Goal: Task Accomplishment & Management: Manage account settings

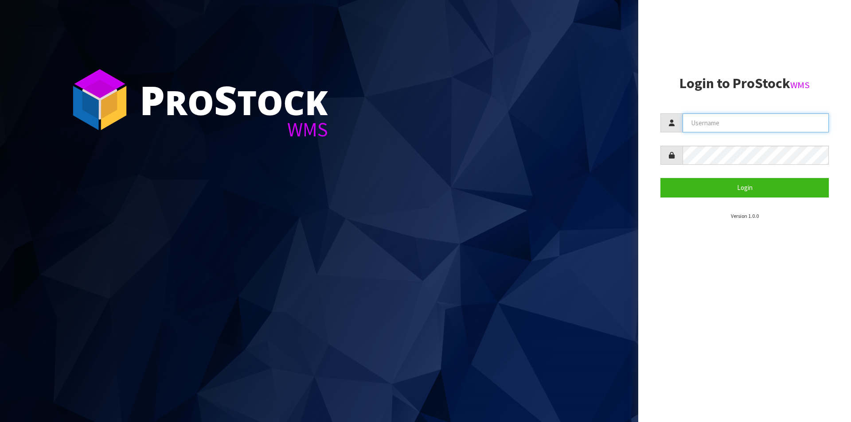
click at [730, 125] on input "text" at bounding box center [756, 122] width 146 height 19
type input "Hayrinna"
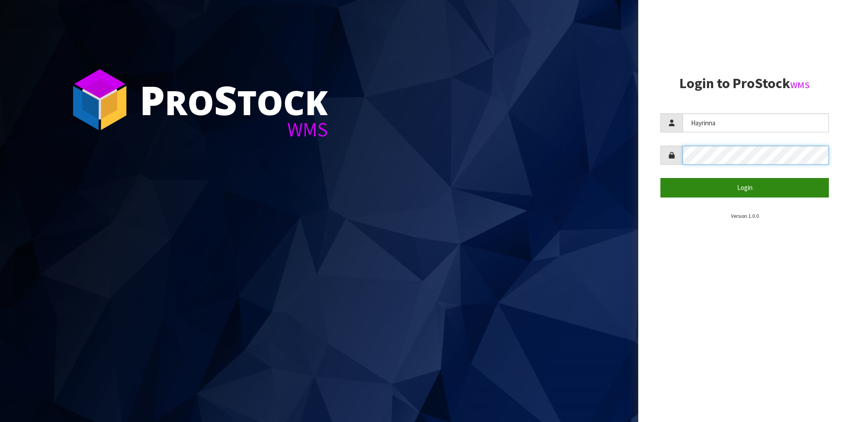
click at [661, 178] on button "Login" at bounding box center [745, 187] width 168 height 19
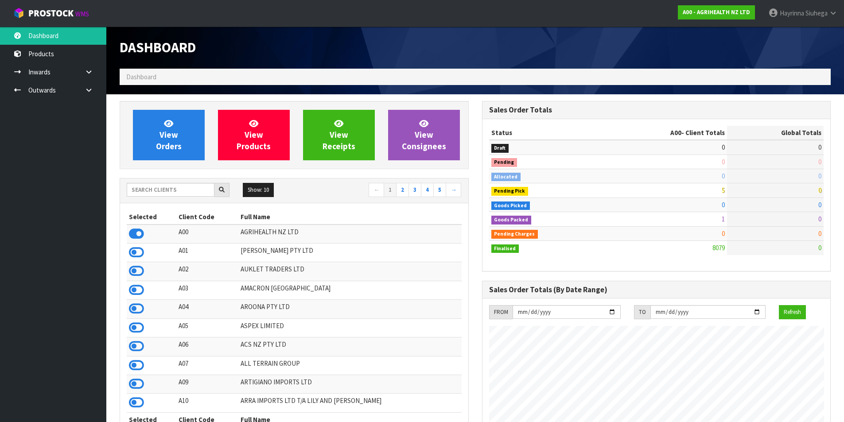
scroll to position [672, 362]
click at [169, 142] on span "View Orders" at bounding box center [169, 134] width 26 height 33
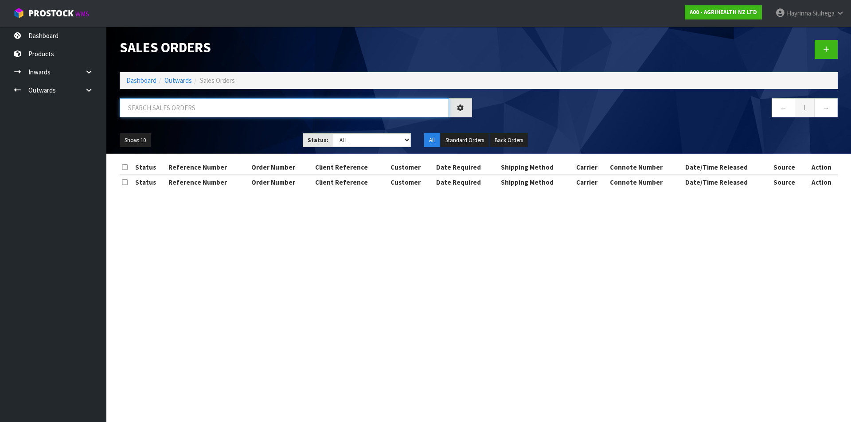
click at [177, 107] on input "text" at bounding box center [284, 107] width 329 height 19
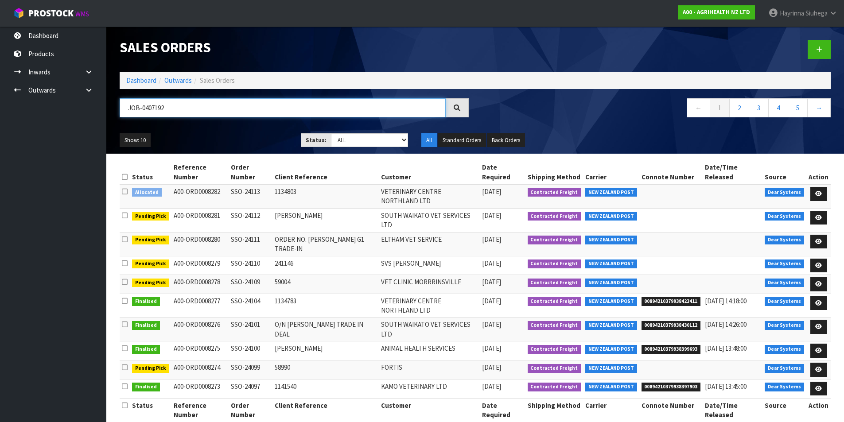
type input "JOB-0407192"
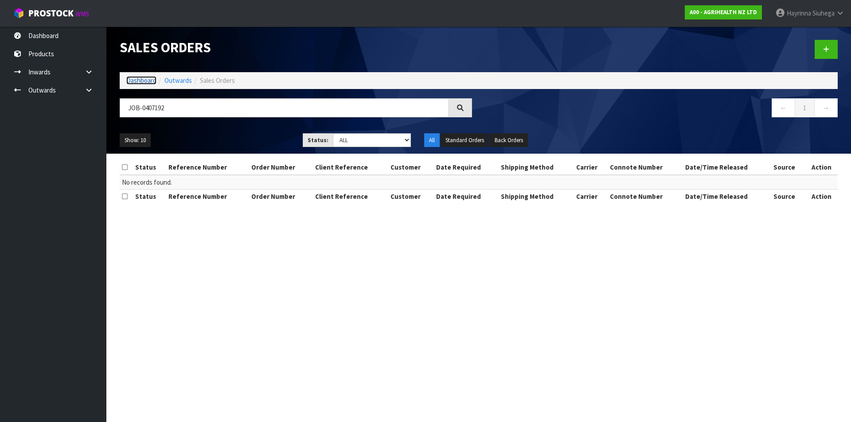
click at [137, 78] on link "Dashboard" at bounding box center [141, 80] width 30 height 8
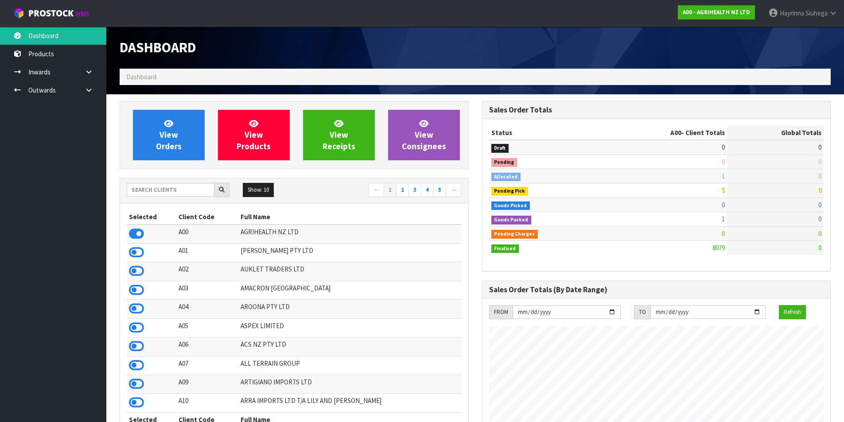
scroll to position [672, 362]
click at [197, 207] on div "Selected Client Code Full Name A00 AGRIHEALTH NZ LTD A01 [PERSON_NAME] PTY LTD …" at bounding box center [294, 322] width 348 height 239
click at [195, 193] on input "text" at bounding box center [171, 190] width 88 height 14
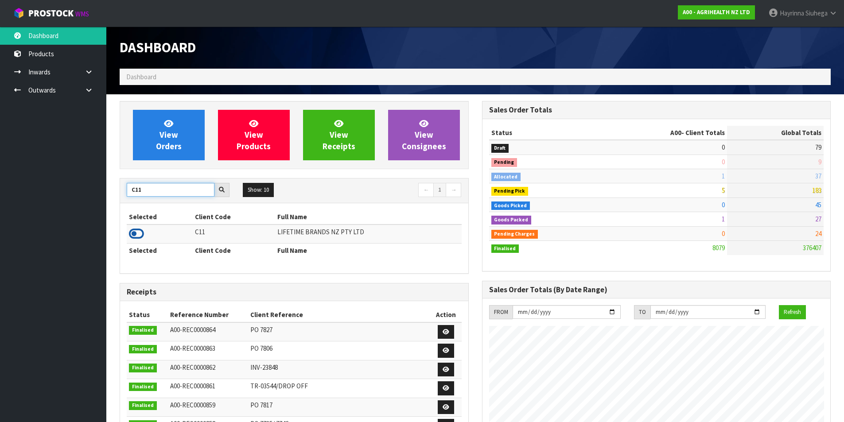
type input "C11"
click at [141, 229] on icon at bounding box center [136, 233] width 15 height 13
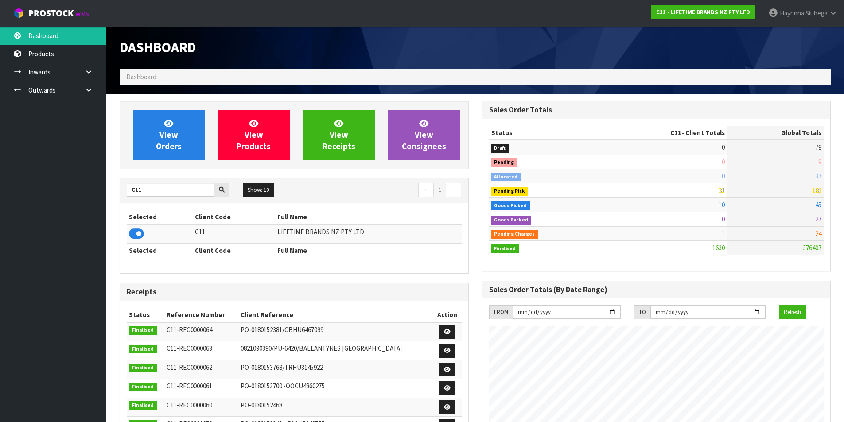
click at [209, 217] on th "Client Code" at bounding box center [234, 217] width 82 height 14
drag, startPoint x: 135, startPoint y: 185, endPoint x: 120, endPoint y: 184, distance: 15.6
click at [120, 184] on div "C11 Show: 10 5 10 25 50 ← 1 → Selected Client Code Full Name C11 LIFETIME BRAND…" at bounding box center [294, 226] width 349 height 96
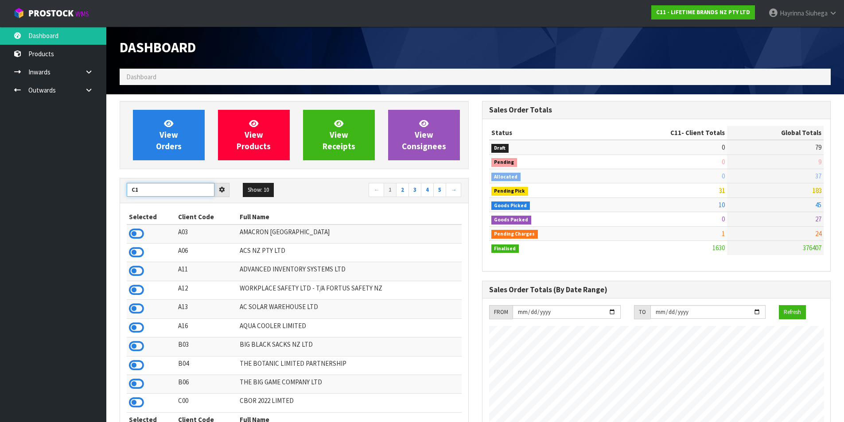
type input "C11"
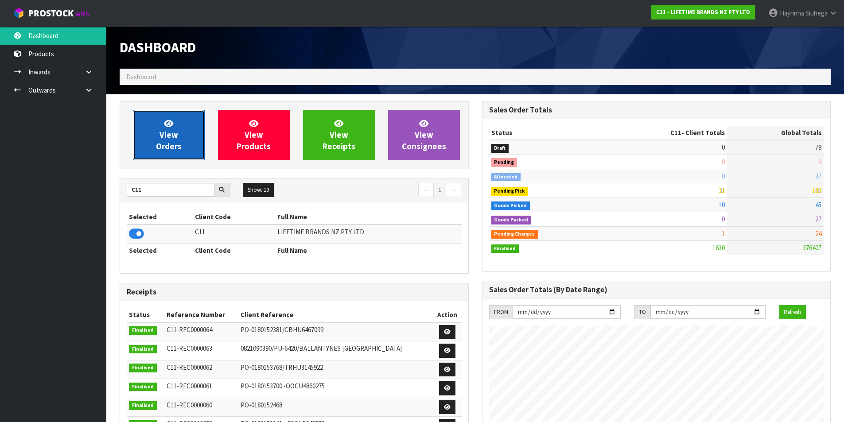
click at [186, 134] on link "View Orders" at bounding box center [169, 135] width 72 height 51
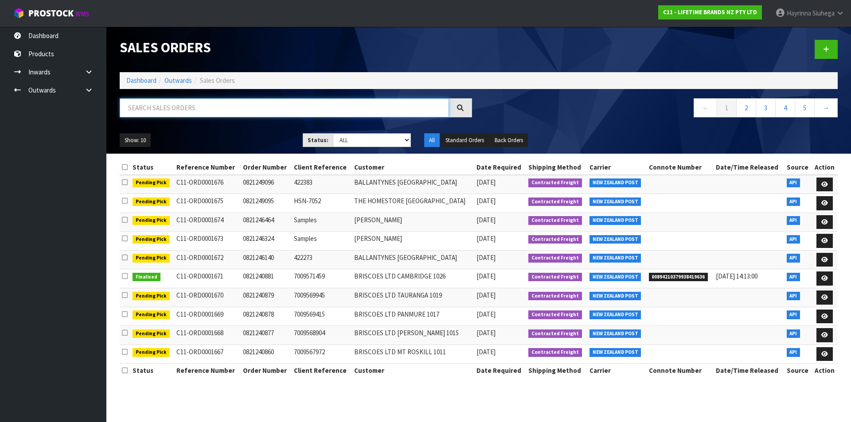
click at [174, 104] on input "text" at bounding box center [284, 107] width 329 height 19
type input "JOB-0407192"
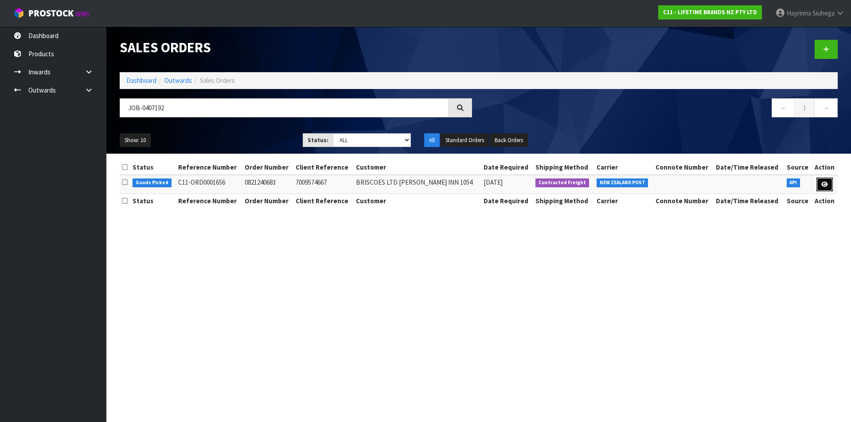
click at [824, 179] on link at bounding box center [825, 185] width 16 height 14
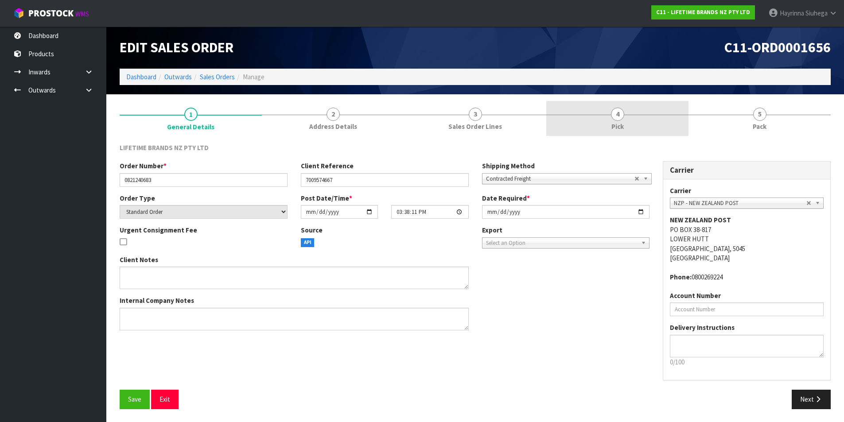
click at [632, 124] on link "4 Pick" at bounding box center [618, 118] width 142 height 35
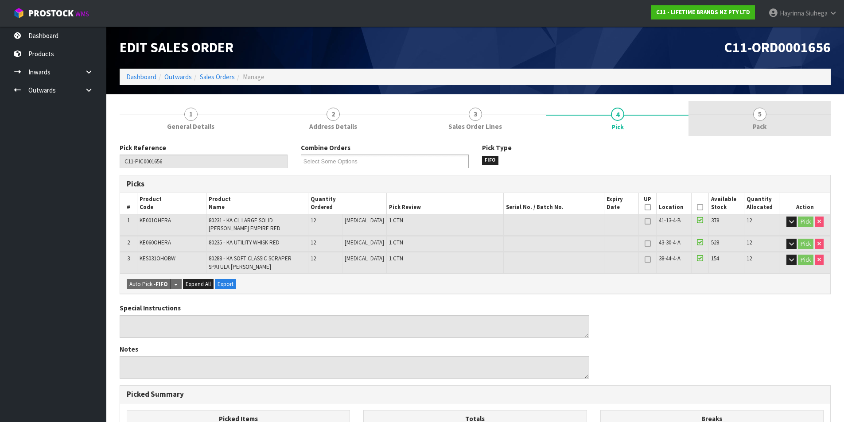
click at [756, 117] on span "5" at bounding box center [760, 114] width 13 height 13
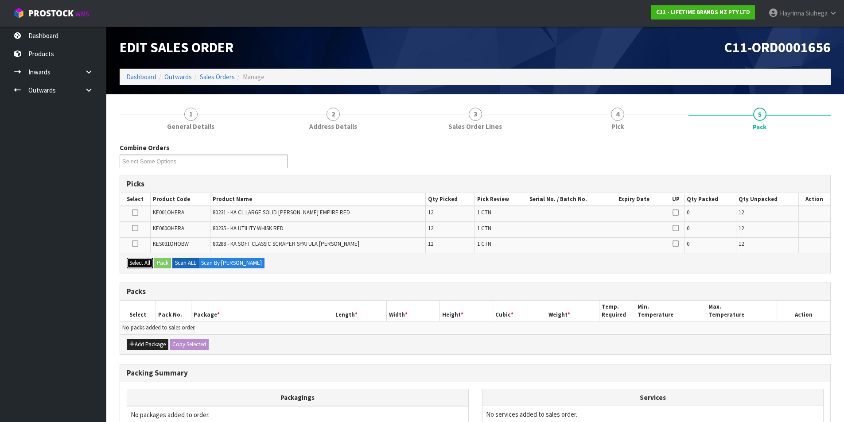
click at [136, 259] on button "Select All" at bounding box center [140, 263] width 26 height 11
click at [145, 342] on button "Add Package" at bounding box center [148, 345] width 42 height 11
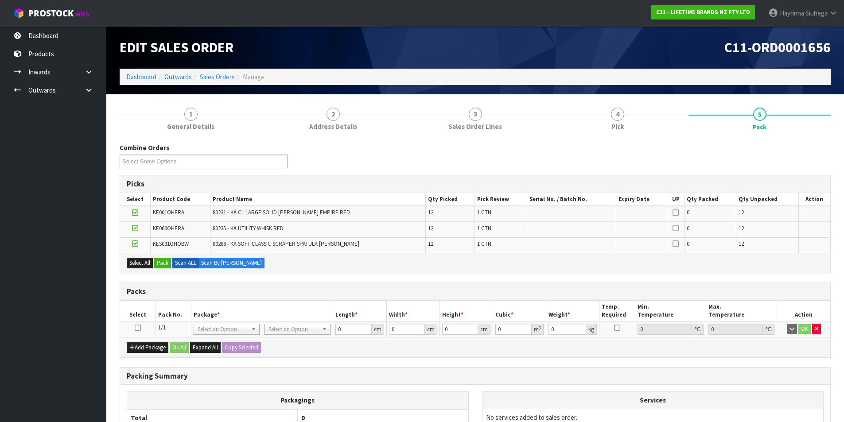
click at [141, 328] on icon at bounding box center [138, 328] width 6 height 0
click at [167, 258] on button "Pack" at bounding box center [162, 263] width 17 height 11
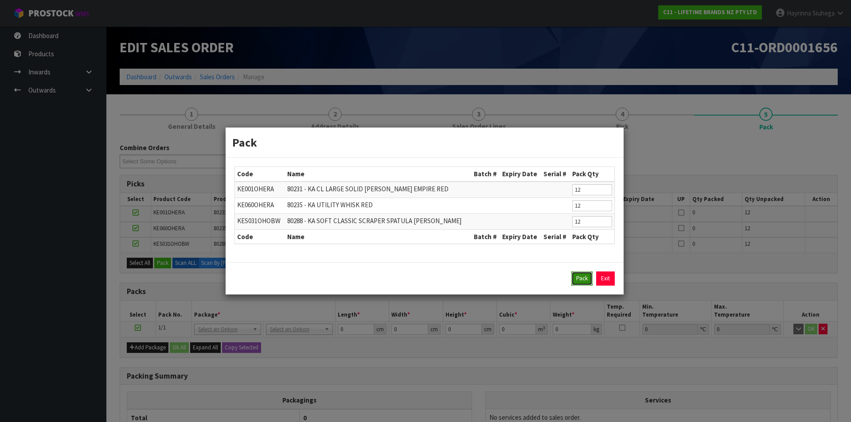
click at [582, 281] on button "Pack" at bounding box center [581, 279] width 21 height 14
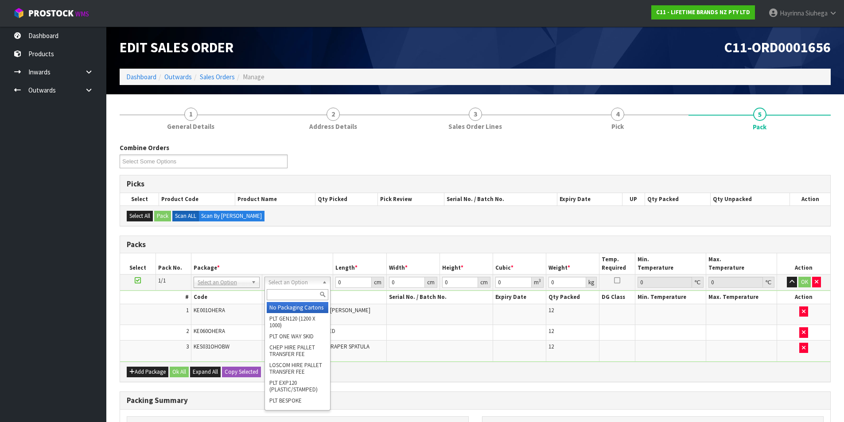
click at [295, 290] on input "text" at bounding box center [298, 294] width 62 height 11
type input "CTN7"
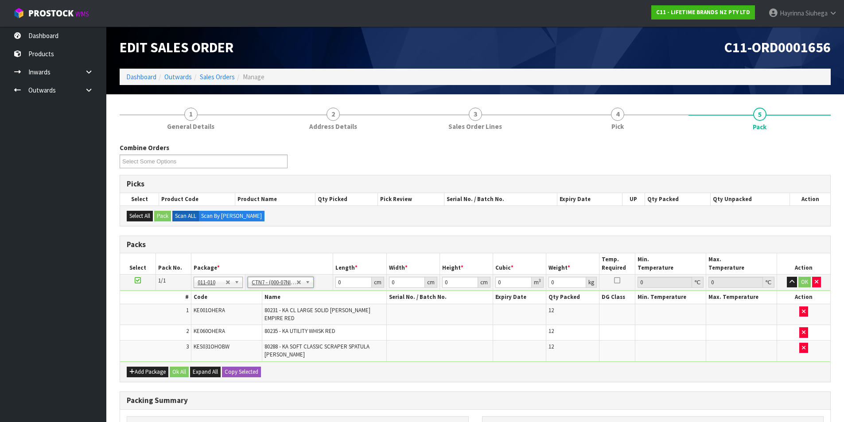
type input "45.5"
type input "35"
type input "0.072459"
type input "23.064"
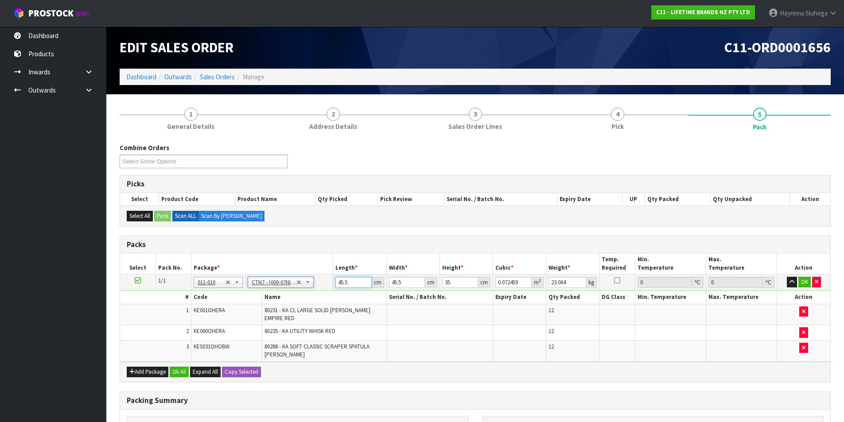
click at [338, 281] on input "45.5" at bounding box center [354, 282] width 36 height 11
type input "4"
type input "0.00637"
type input "47"
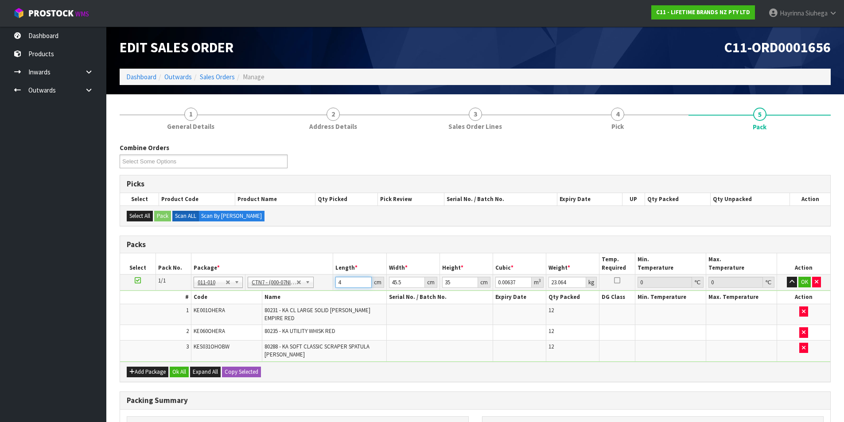
type input "0.074847"
type input "47"
type input "4"
type input "0.00658"
type input "47"
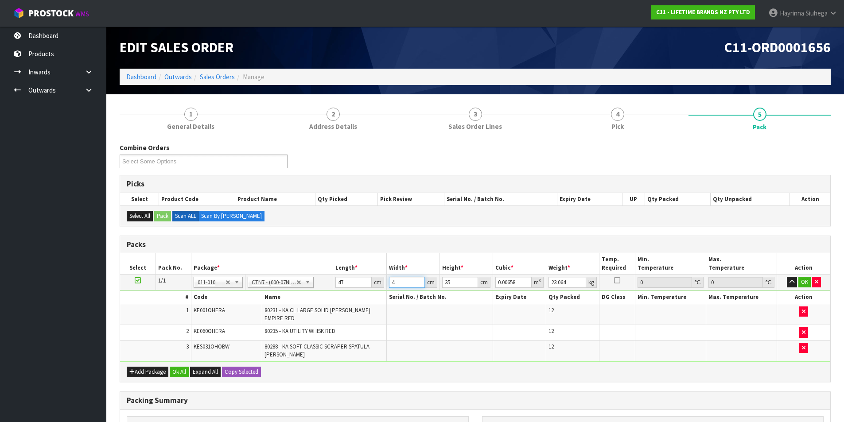
type input "0.077315"
type input "47"
type input "3"
type input "0.006627"
type input "38"
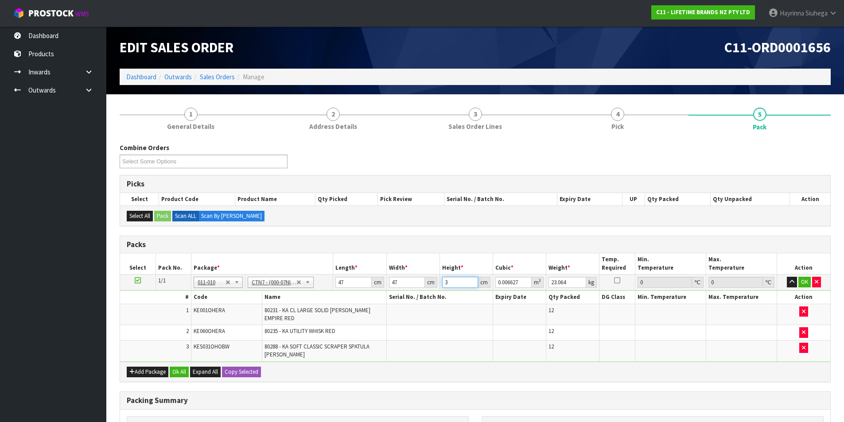
type input "0.083942"
type input "38"
type input "8"
click button "OK" at bounding box center [805, 282] width 12 height 11
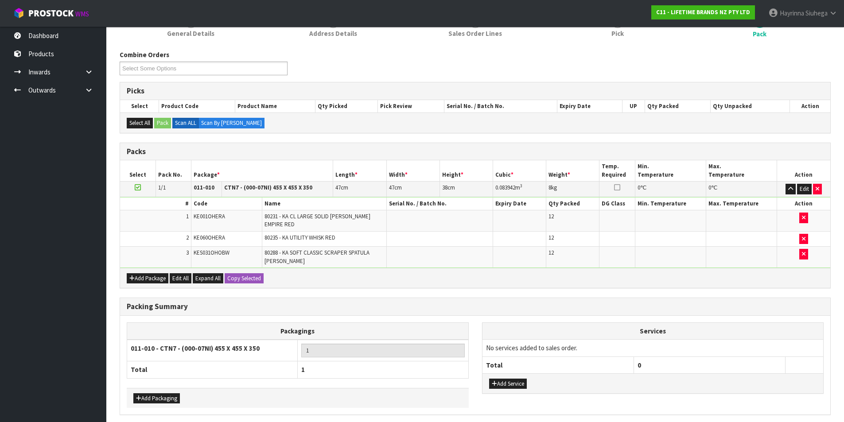
scroll to position [78, 0]
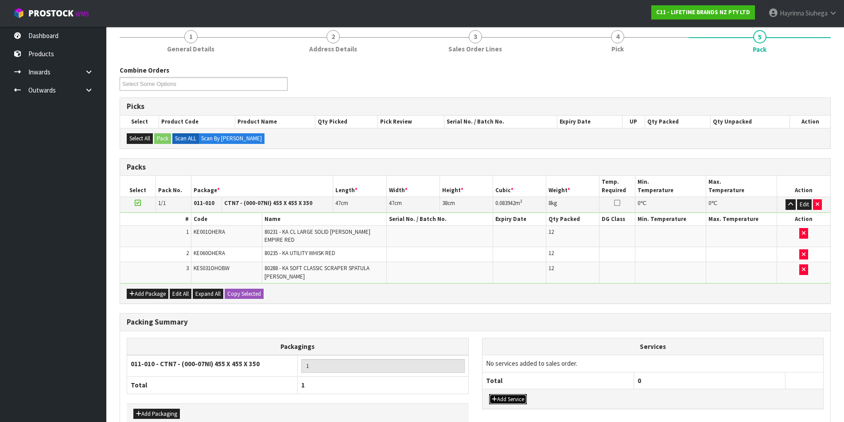
click at [505, 397] on button "Add Service" at bounding box center [508, 400] width 38 height 11
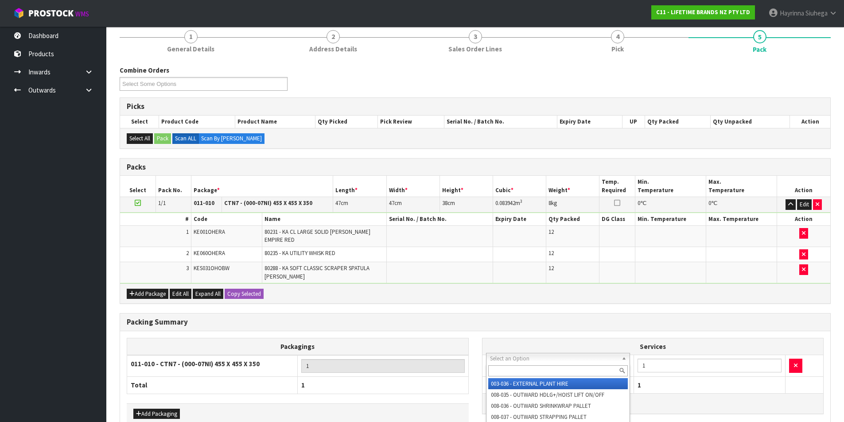
click at [515, 371] on input "text" at bounding box center [559, 371] width 140 height 11
type input "SUPPLY"
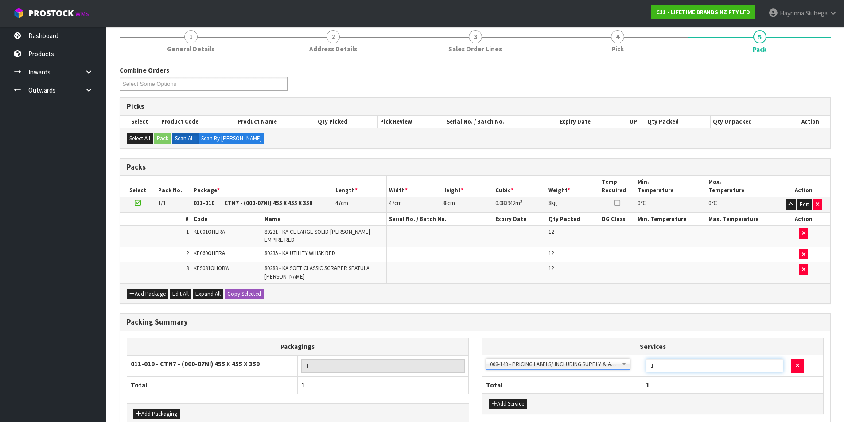
drag, startPoint x: 662, startPoint y: 364, endPoint x: 624, endPoint y: 355, distance: 38.7
click at [624, 356] on tr "003-036 - EXTERNAL PLANT HIRE 008-035 - OUTWARD HDLG+/HOIST LIFT ON/OFF 008-036…" at bounding box center [653, 367] width 341 height 22
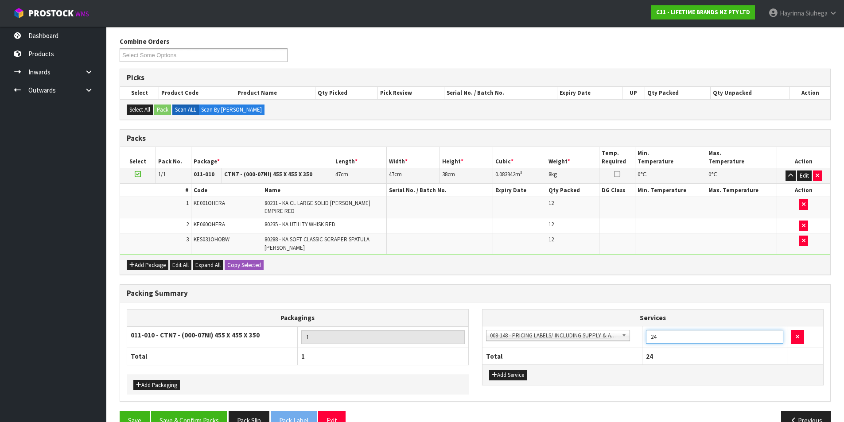
scroll to position [122, 0]
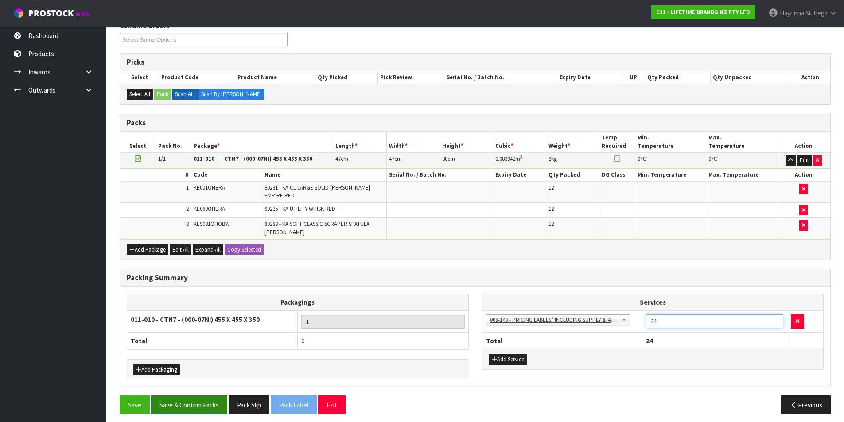
type input "24"
click at [212, 399] on button "Save & Confirm Packs" at bounding box center [189, 405] width 76 height 19
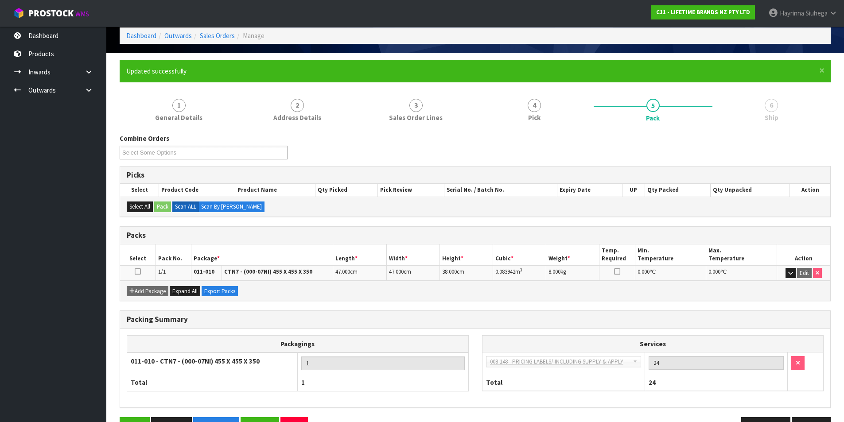
scroll to position [69, 0]
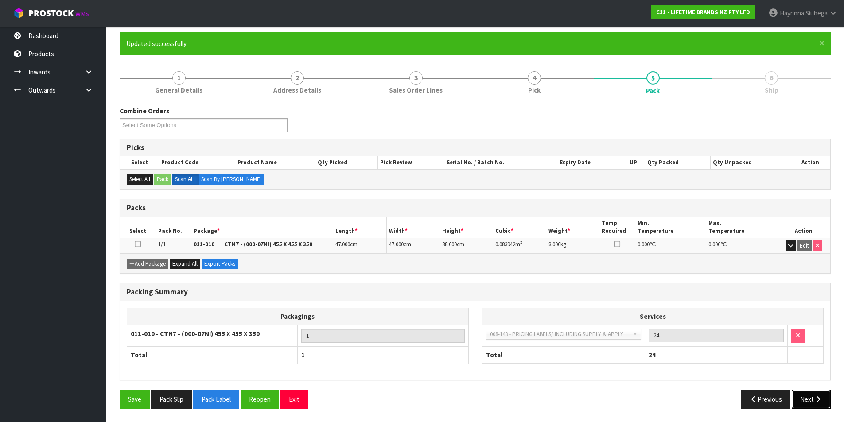
click at [808, 396] on button "Next" at bounding box center [811, 399] width 39 height 19
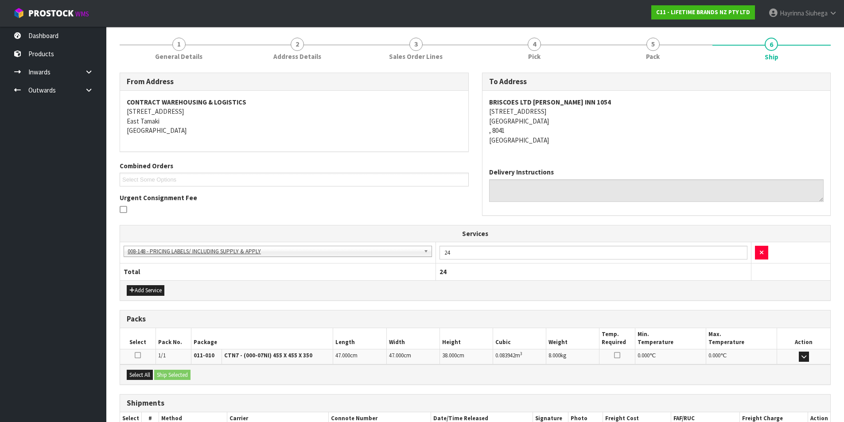
scroll to position [160, 0]
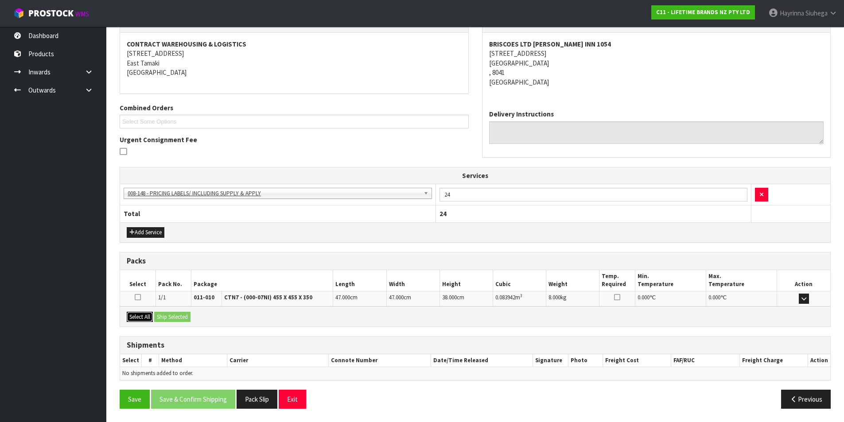
click at [136, 313] on button "Select All" at bounding box center [140, 317] width 26 height 11
click at [173, 313] on button "Ship Selected" at bounding box center [172, 317] width 36 height 11
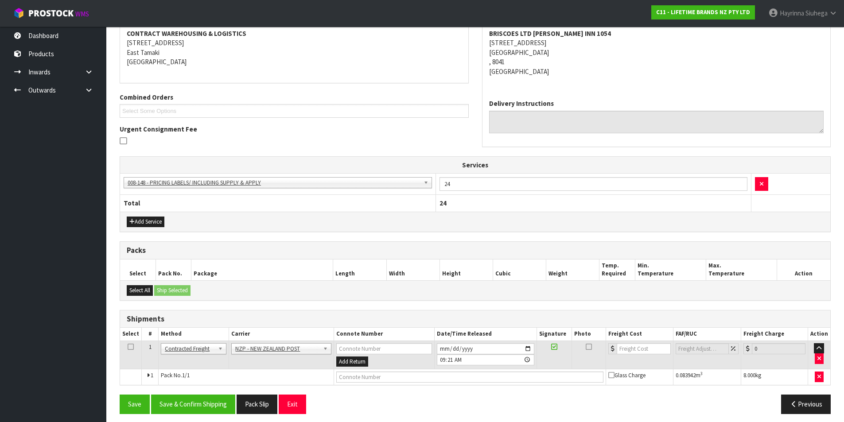
scroll to position [176, 0]
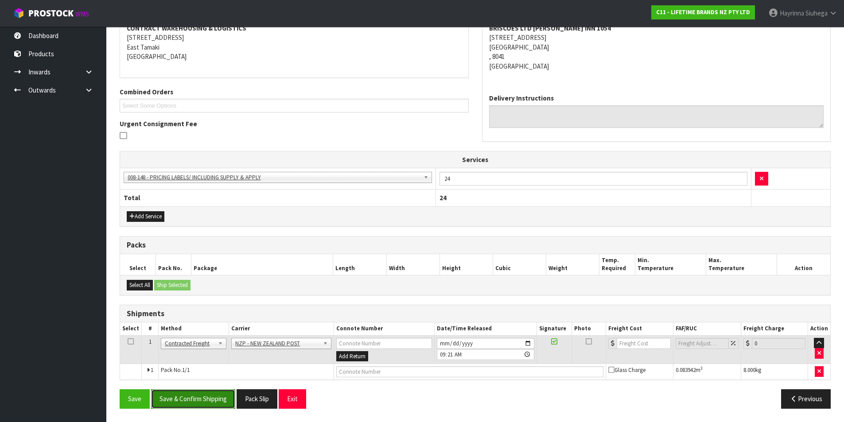
click at [198, 394] on button "Save & Confirm Shipping" at bounding box center [193, 399] width 84 height 19
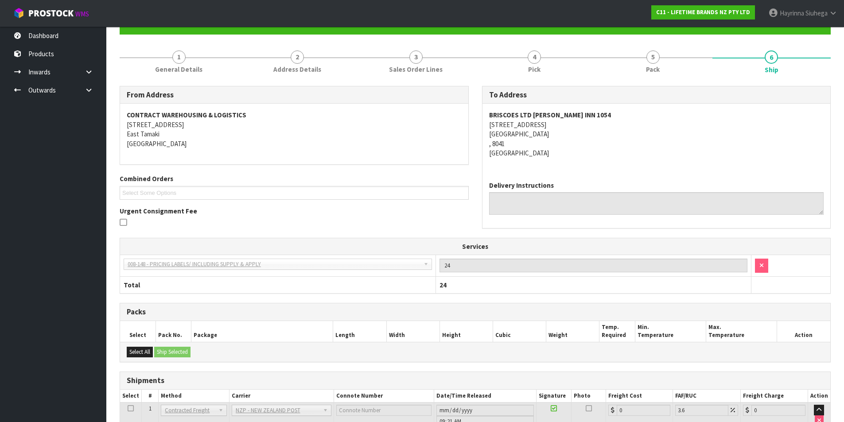
scroll to position [164, 0]
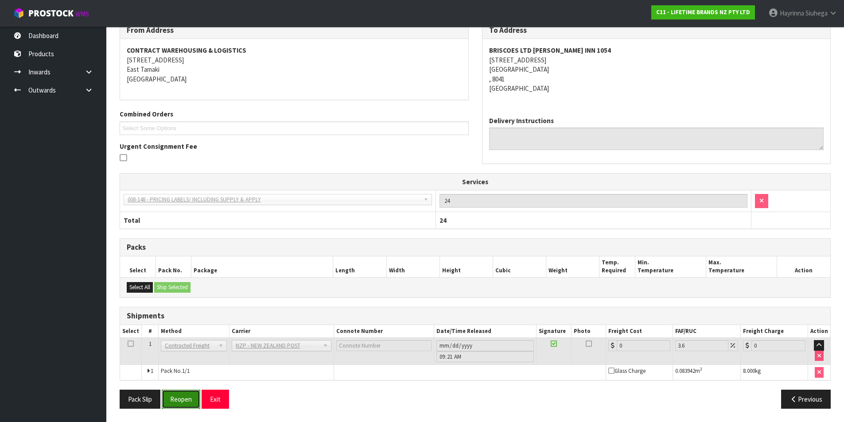
click at [180, 391] on button "Reopen" at bounding box center [181, 399] width 39 height 19
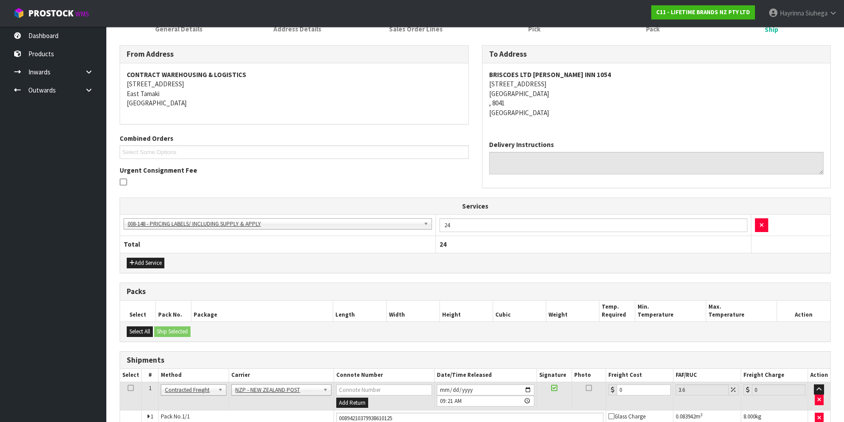
scroll to position [184, 0]
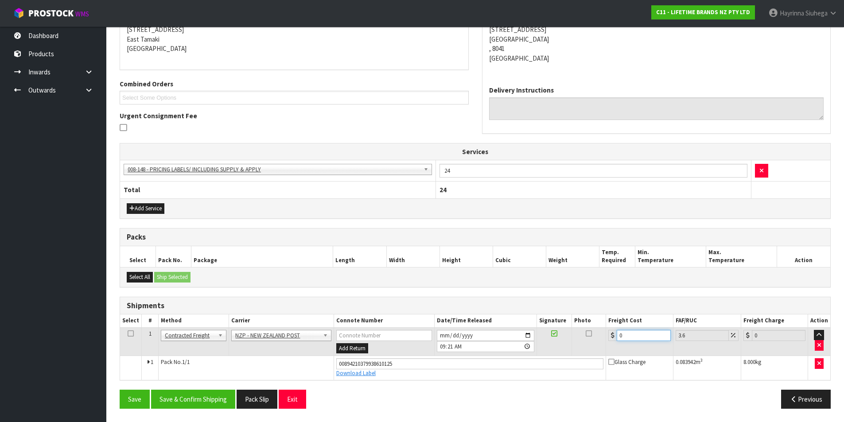
drag, startPoint x: 631, startPoint y: 338, endPoint x: 579, endPoint y: 337, distance: 51.4
click at [586, 338] on tr "1 Client Local Pickup Customer Local Pickup Company Freight Contracted Freight …" at bounding box center [475, 342] width 711 height 29
type input "2"
type input "2.07"
type input "23"
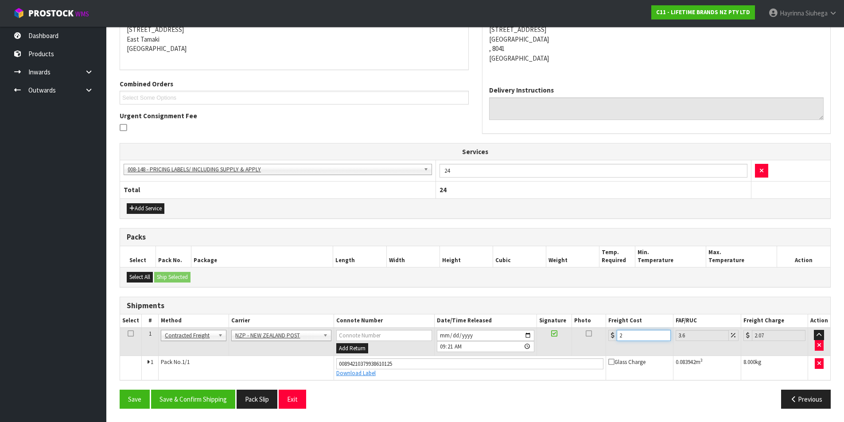
type input "23.83"
type input "23.2"
type input "24.04"
type input "23.28"
type input "24.12"
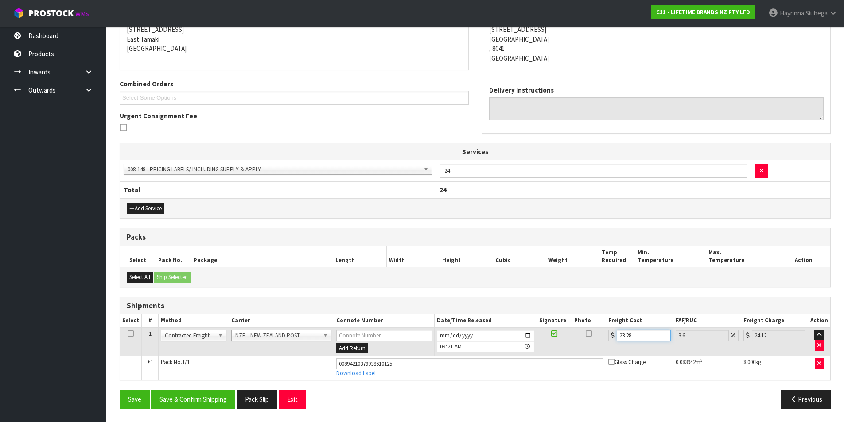
type input "23.28"
click at [120, 390] on button "Save" at bounding box center [135, 399] width 30 height 19
click at [199, 407] on button "Save & Confirm Shipping" at bounding box center [193, 399] width 84 height 19
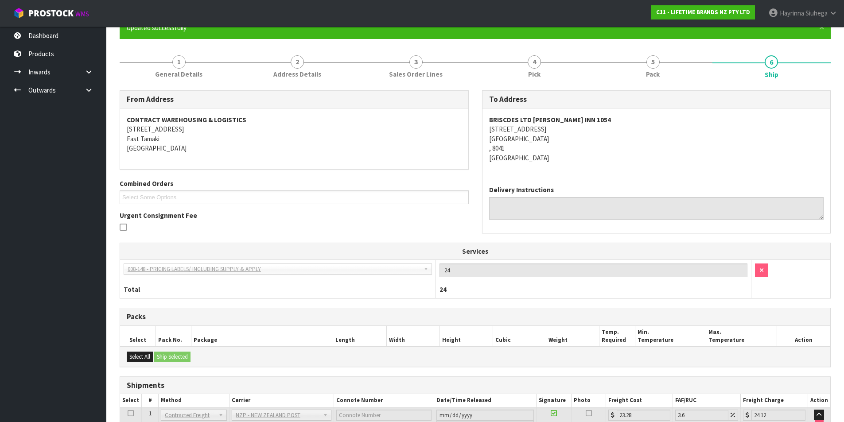
scroll to position [0, 0]
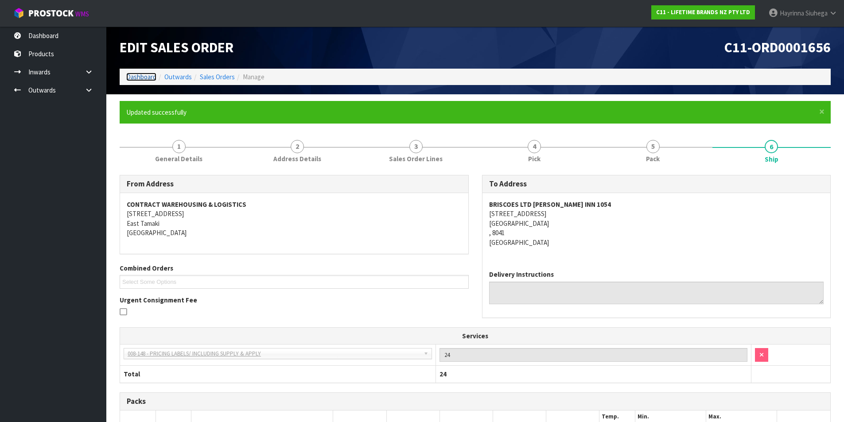
click at [144, 78] on link "Dashboard" at bounding box center [141, 77] width 30 height 8
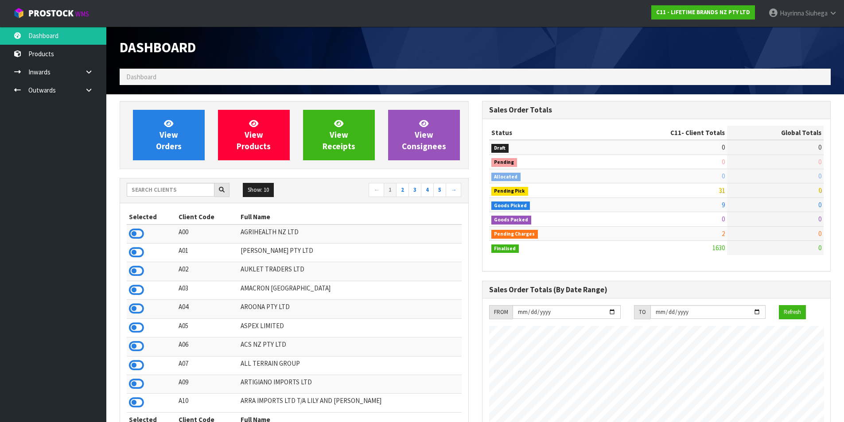
scroll to position [672, 362]
click at [137, 131] on link "View Orders" at bounding box center [169, 135] width 72 height 51
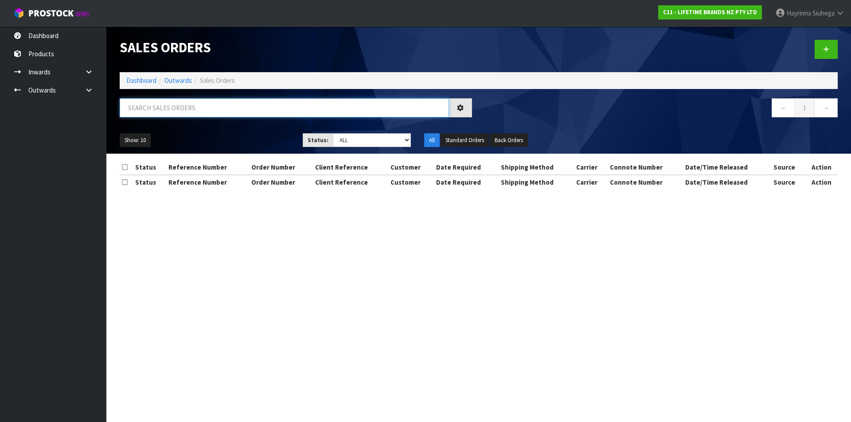
click at [145, 110] on input "text" at bounding box center [284, 107] width 329 height 19
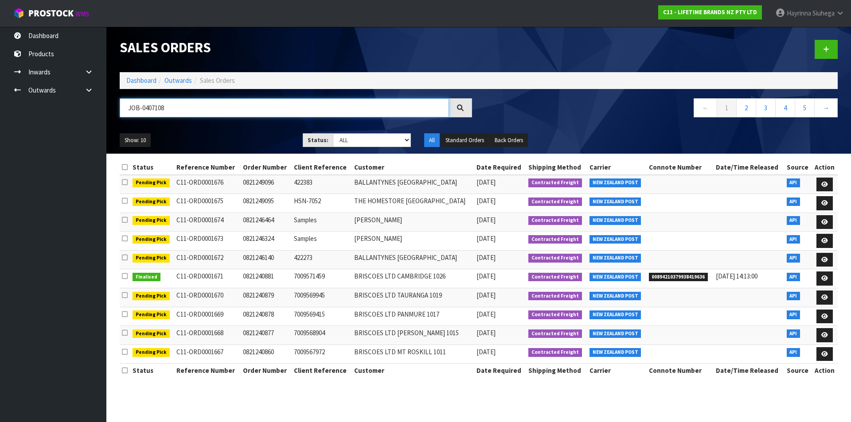
type input "JOB-0407108"
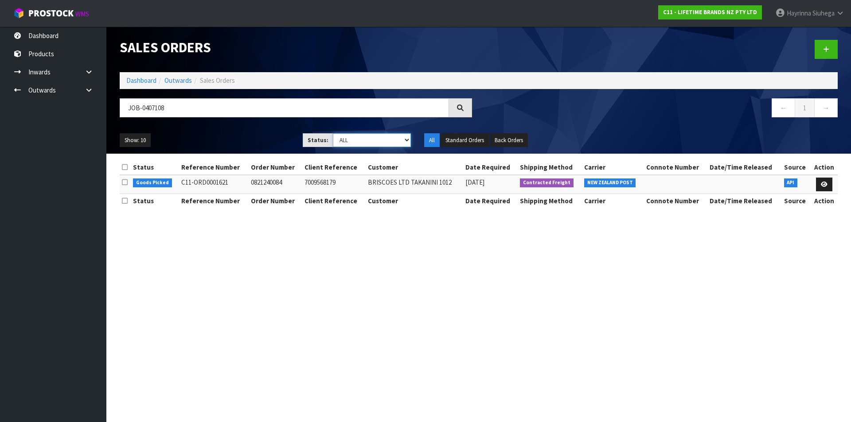
click at [373, 143] on select "Draft Pending Allocated Pending Pick Goods Picked Goods Packed Pending Charges …" at bounding box center [372, 140] width 78 height 14
click at [333, 133] on select "Draft Pending Allocated Pending Pick Goods Picked Goods Packed Pending Charges …" at bounding box center [372, 140] width 78 height 14
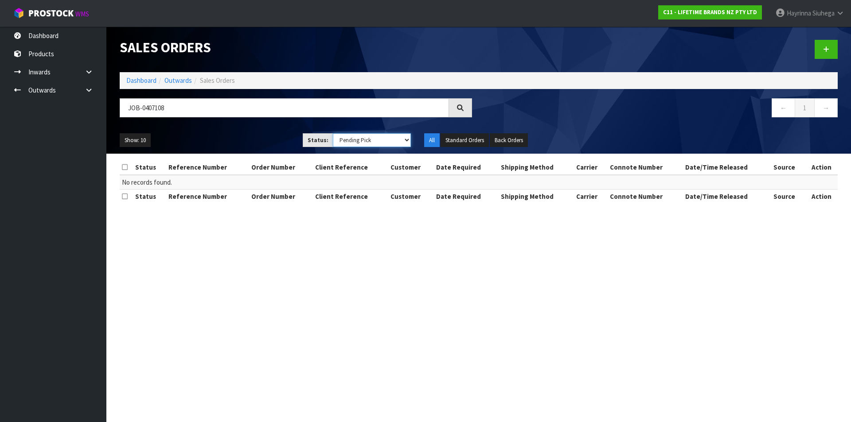
click at [380, 139] on select "Draft Pending Allocated Pending Pick Goods Picked Goods Packed Pending Charges …" at bounding box center [372, 140] width 78 height 14
select select "string:4"
click at [333, 133] on select "Draft Pending Allocated Pending Pick Goods Picked Goods Packed Pending Charges …" at bounding box center [372, 140] width 78 height 14
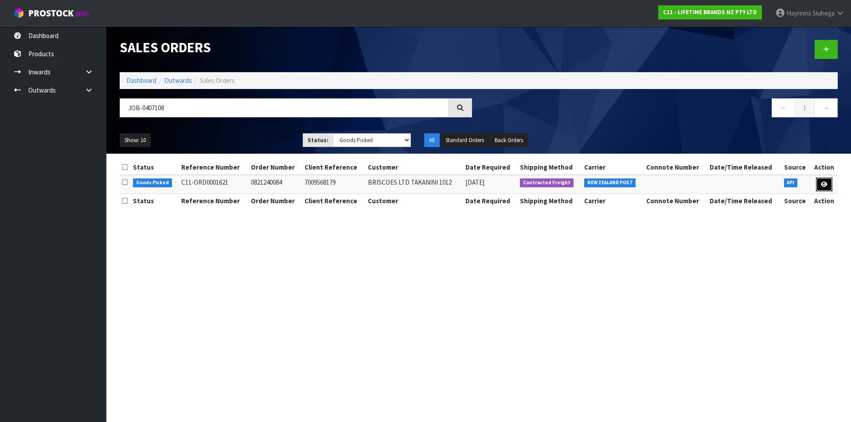
click at [823, 185] on icon at bounding box center [824, 185] width 7 height 6
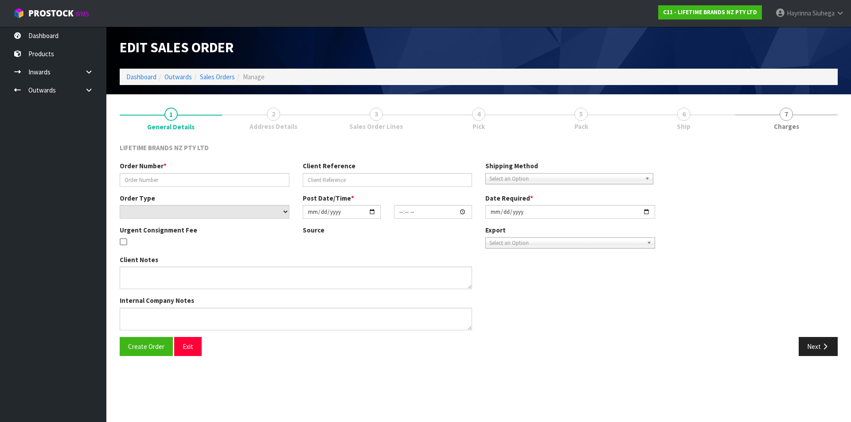
type input "0821240084"
type input "7009568179"
select select "number:0"
type input "[DATE]"
type input "13:18:16.000"
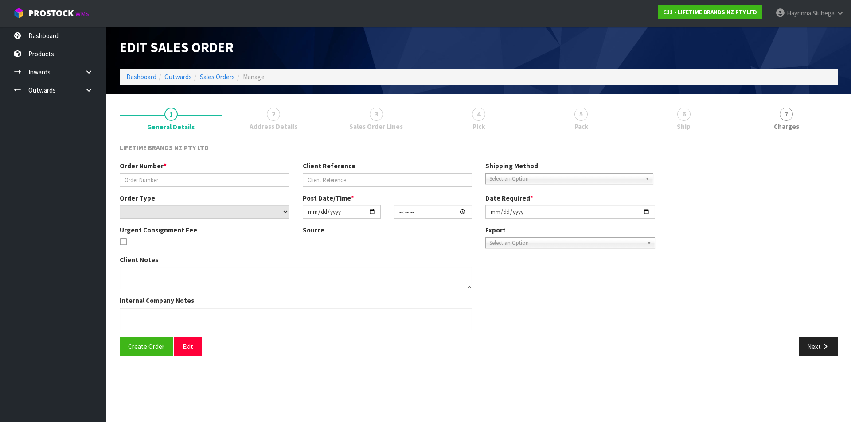
type input "[DATE]"
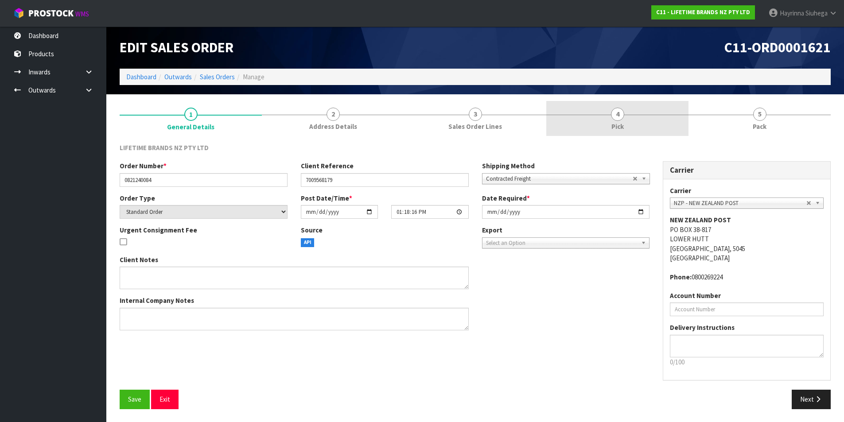
click at [648, 125] on link "4 Pick" at bounding box center [618, 118] width 142 height 35
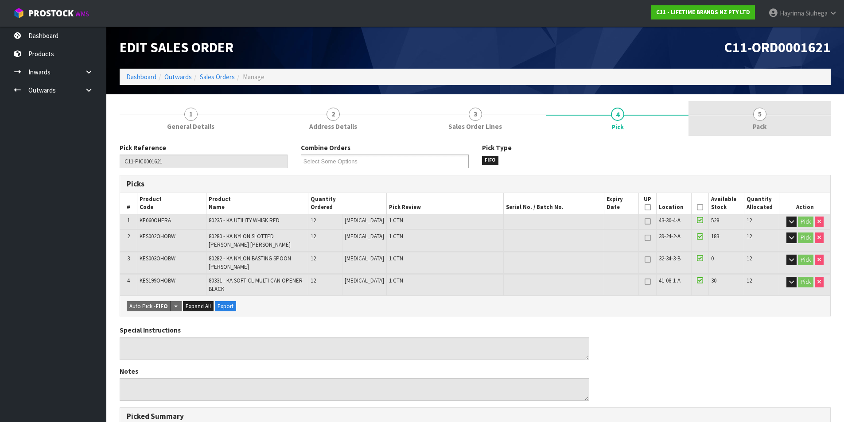
click at [735, 116] on link "5 Pack" at bounding box center [760, 118] width 142 height 35
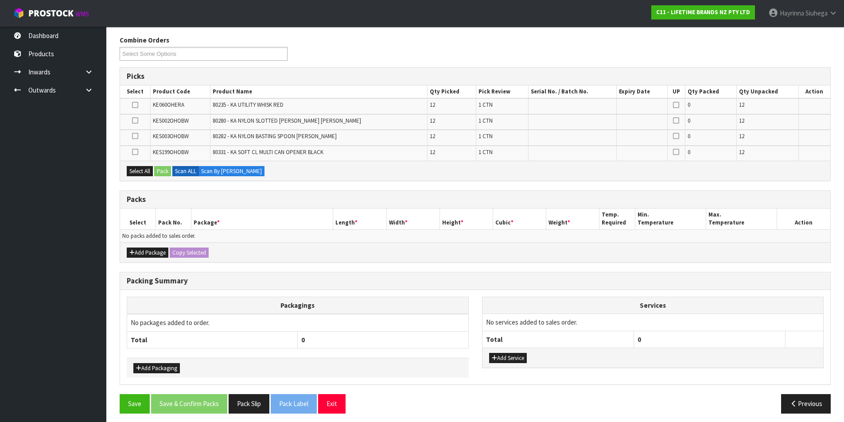
scroll to position [113, 0]
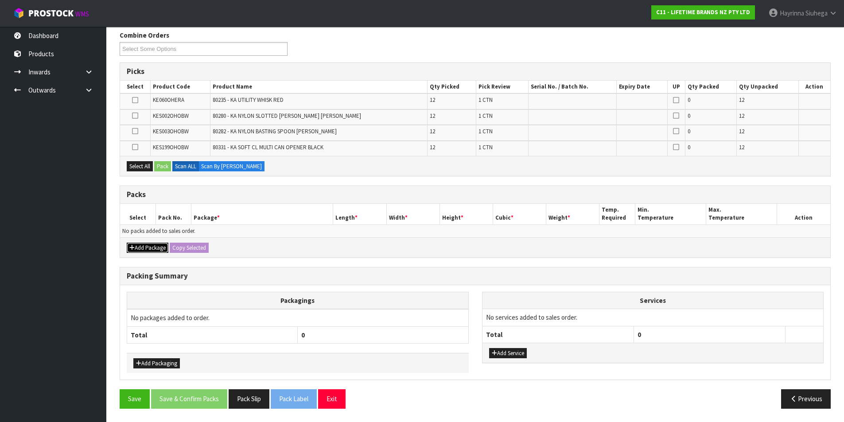
click at [141, 249] on button "Add Package" at bounding box center [148, 248] width 42 height 11
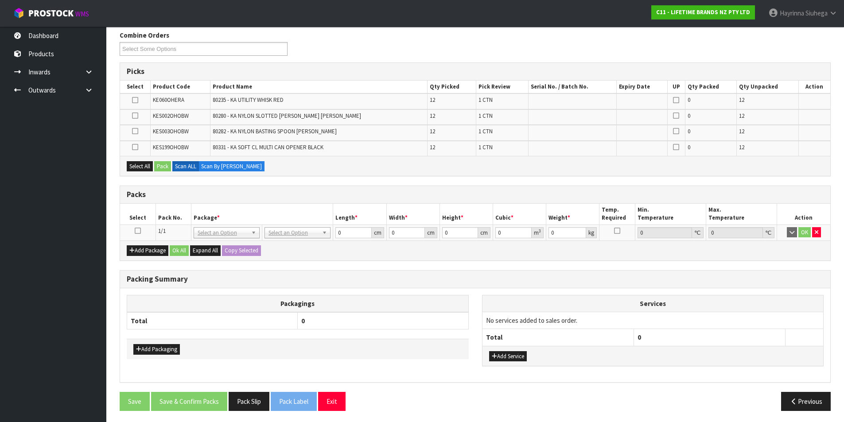
click at [139, 231] on icon at bounding box center [138, 231] width 6 height 0
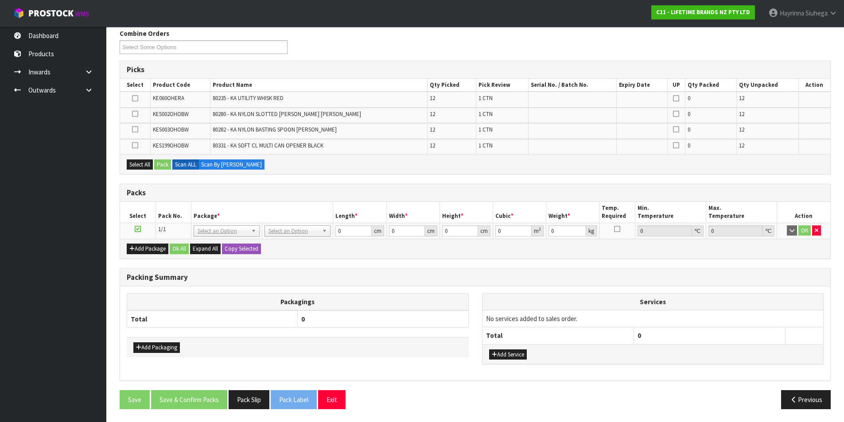
scroll to position [115, 0]
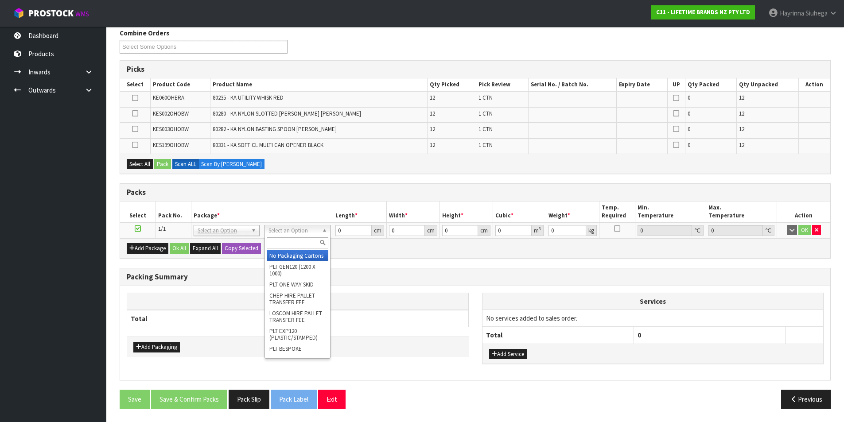
click at [304, 242] on input "text" at bounding box center [298, 243] width 62 height 11
click at [321, 180] on div "Combine Orders C11-ORD0001616 C11-ORD0001617 C11-ORD0001618 C11-ORD0001619 C11-…" at bounding box center [476, 222] width 712 height 388
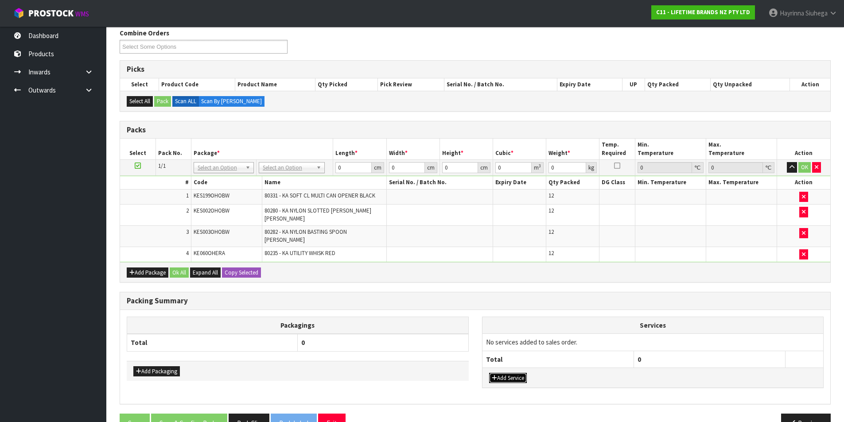
click at [512, 373] on button "Add Service" at bounding box center [508, 378] width 38 height 11
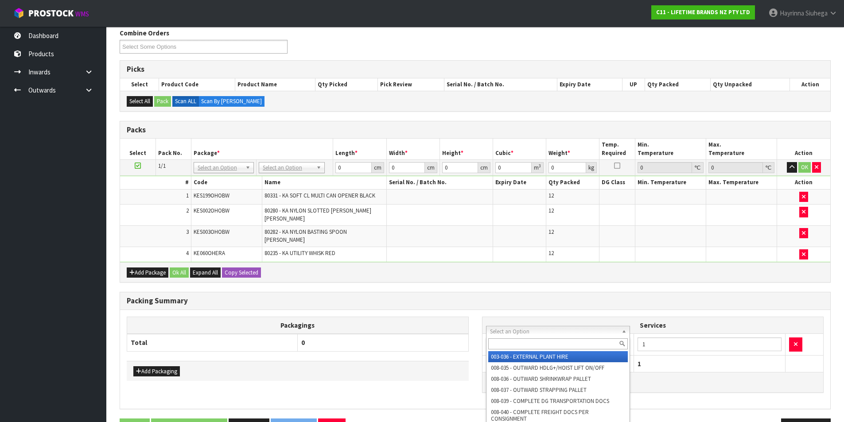
click at [518, 342] on input "text" at bounding box center [559, 344] width 140 height 11
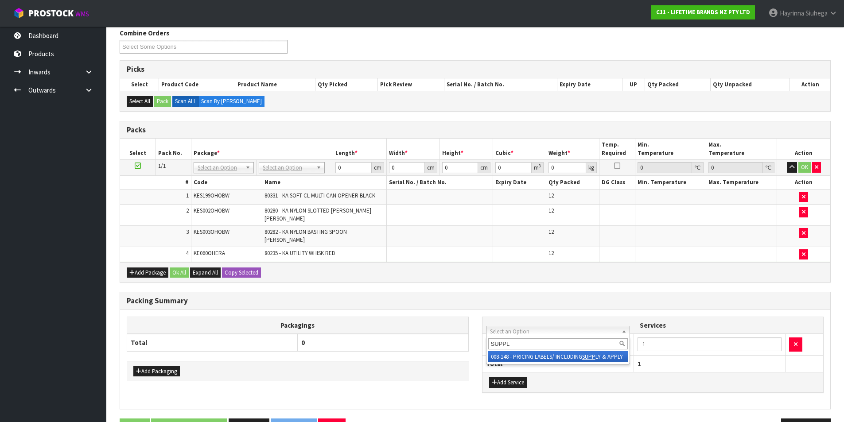
type input "SUPPLY"
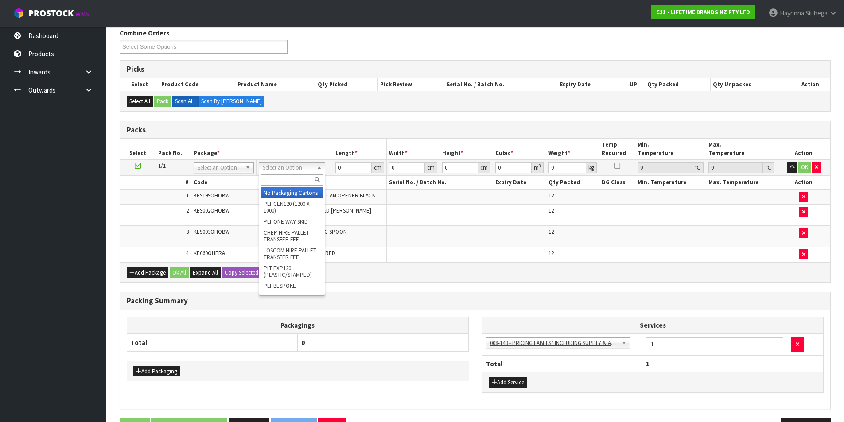
click at [297, 185] on input "text" at bounding box center [292, 180] width 62 height 11
type input "CTN9"
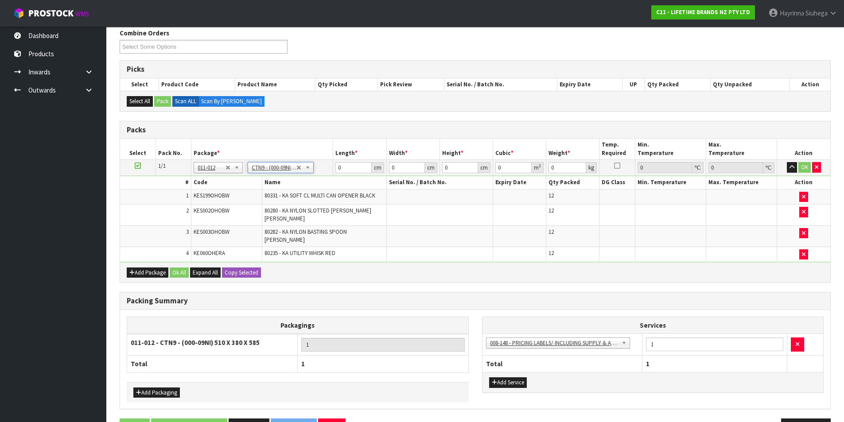
type input "51"
type input "38"
type input "58.5"
type input "0.113373"
type input "29.568"
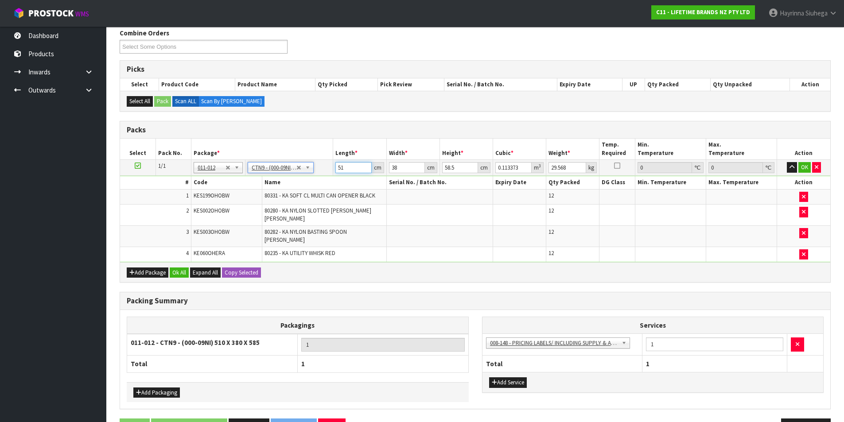
click at [338, 164] on input "51" at bounding box center [354, 167] width 36 height 11
